Goal: Task Accomplishment & Management: Manage account settings

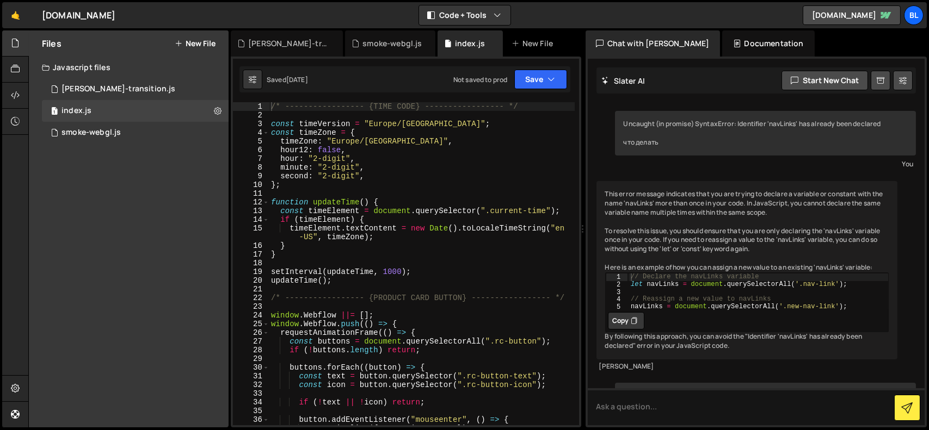
scroll to position [32929, 0]
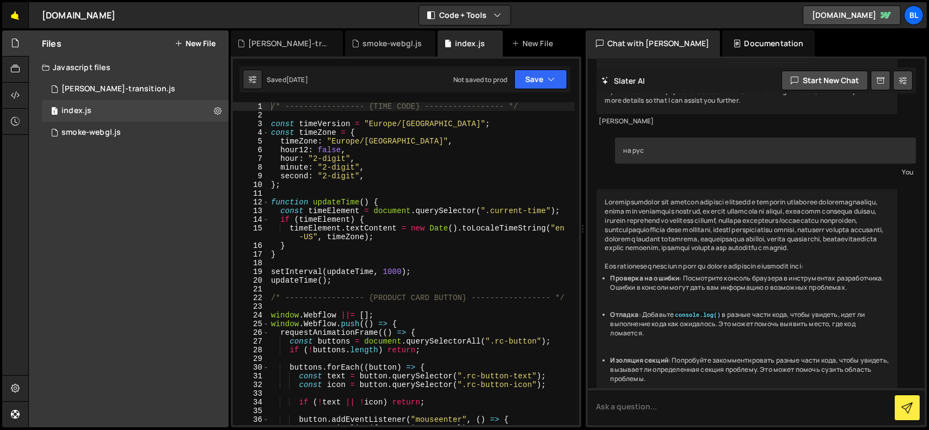
click at [20, 13] on link "🤙" at bounding box center [15, 15] width 27 height 26
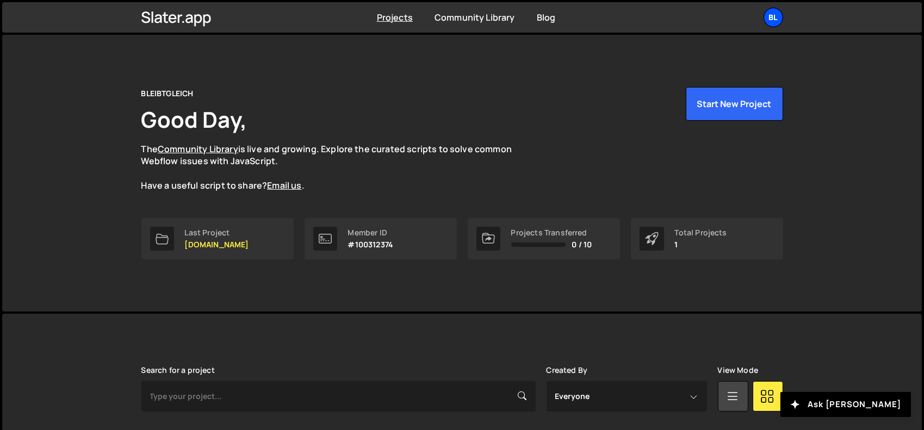
click at [775, 21] on div "BL" at bounding box center [774, 18] width 20 height 20
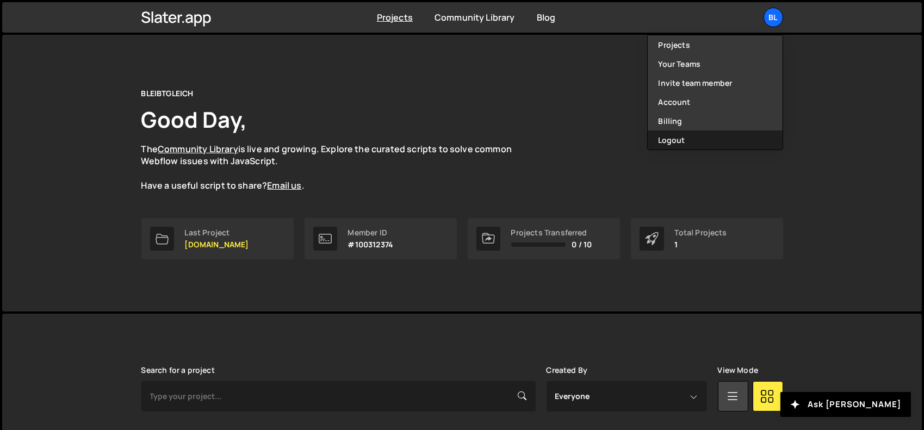
click at [713, 134] on button "Logout" at bounding box center [715, 140] width 135 height 19
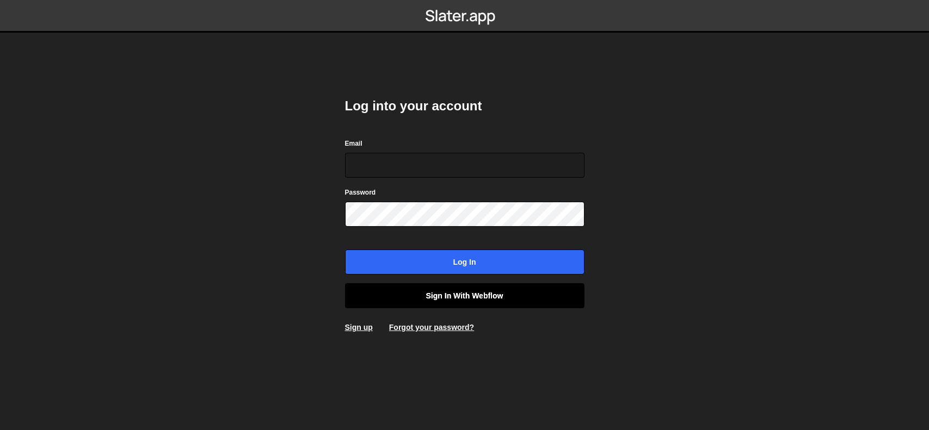
click at [474, 289] on link "Sign in with Webflow" at bounding box center [464, 295] width 239 height 25
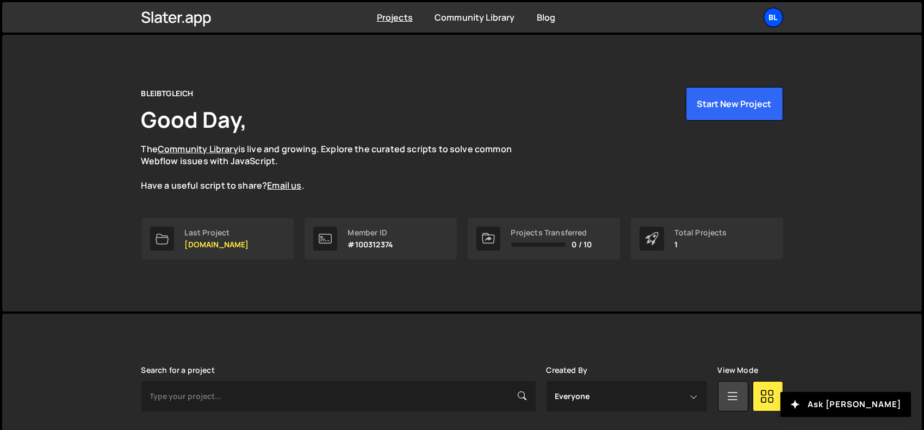
click at [768, 17] on div "BL" at bounding box center [774, 18] width 20 height 20
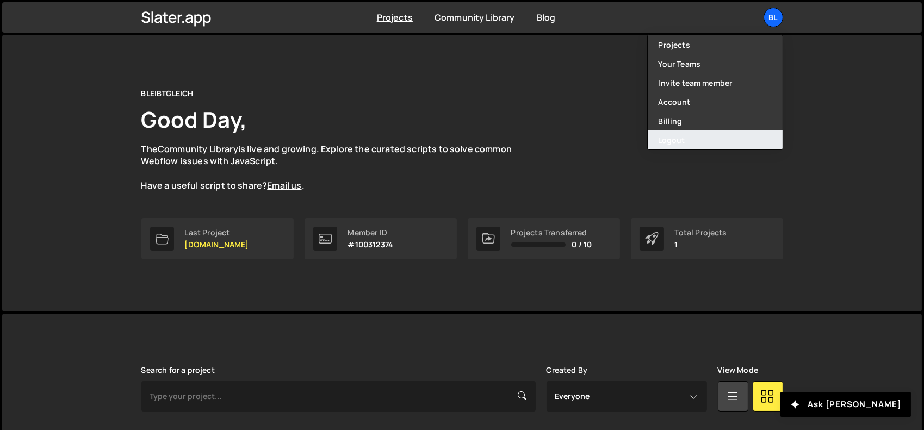
click at [717, 138] on button "Logout" at bounding box center [715, 140] width 135 height 19
